Goal: Find specific page/section: Find specific page/section

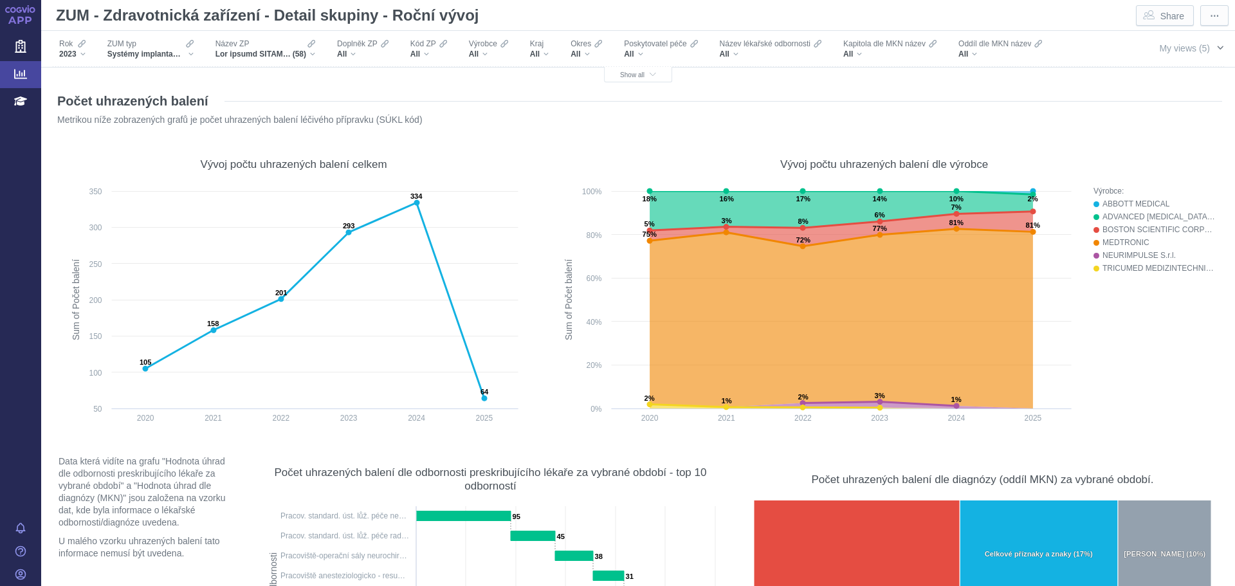
click at [1207, 53] on button "My views (5)" at bounding box center [1191, 47] width 88 height 24
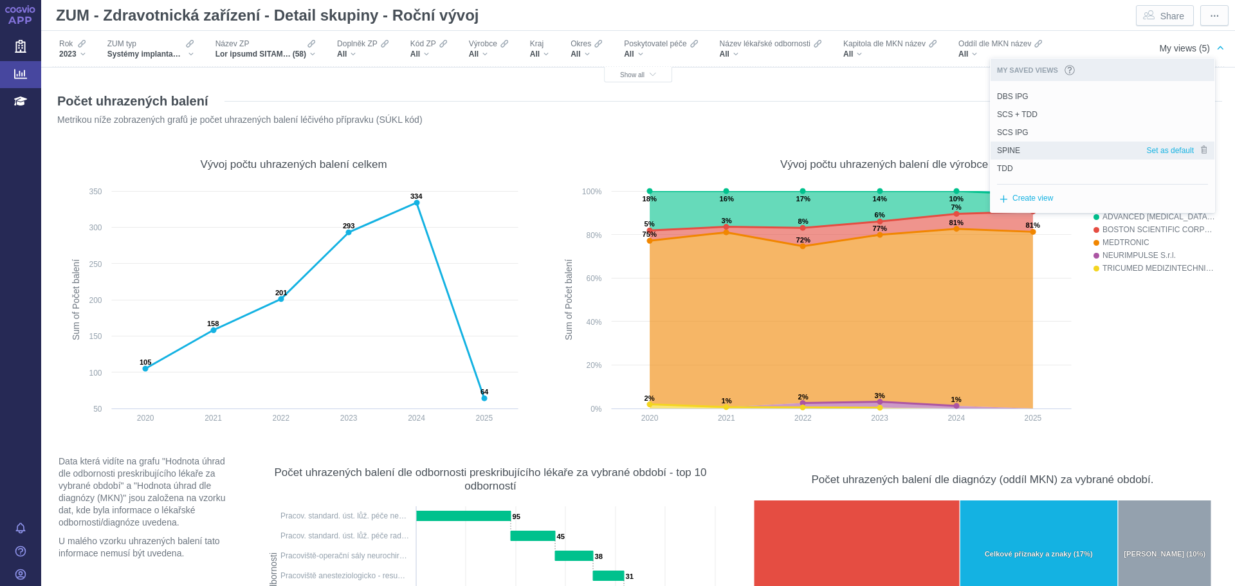
click at [1036, 145] on div "SPINE" at bounding box center [1069, 151] width 156 height 18
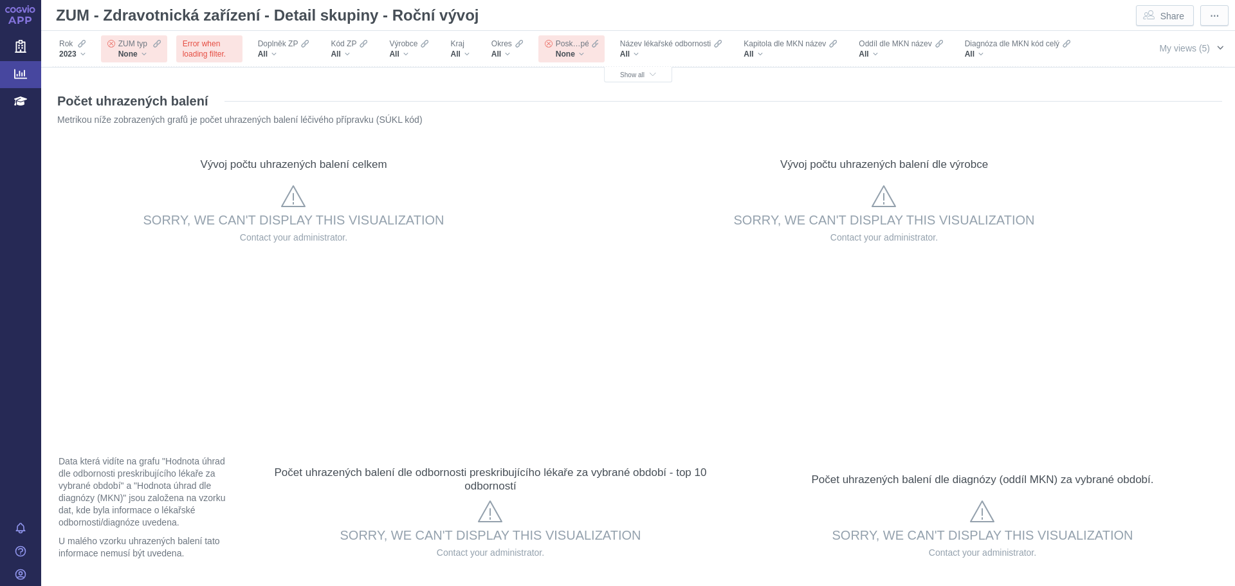
click at [1199, 53] on span "My views (5)" at bounding box center [1184, 48] width 51 height 14
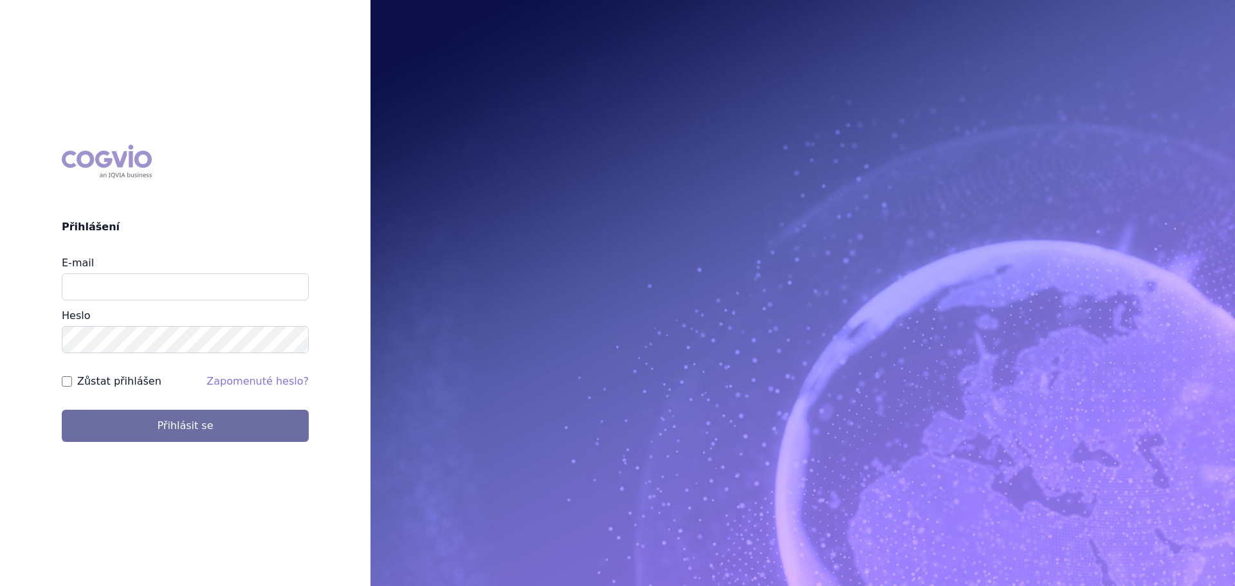
type input "[PERSON_NAME][EMAIL_ADDRESS][DOMAIN_NAME]"
click at [62, 410] on button "Přihlásit se" at bounding box center [185, 426] width 247 height 32
